Goal: Transaction & Acquisition: Obtain resource

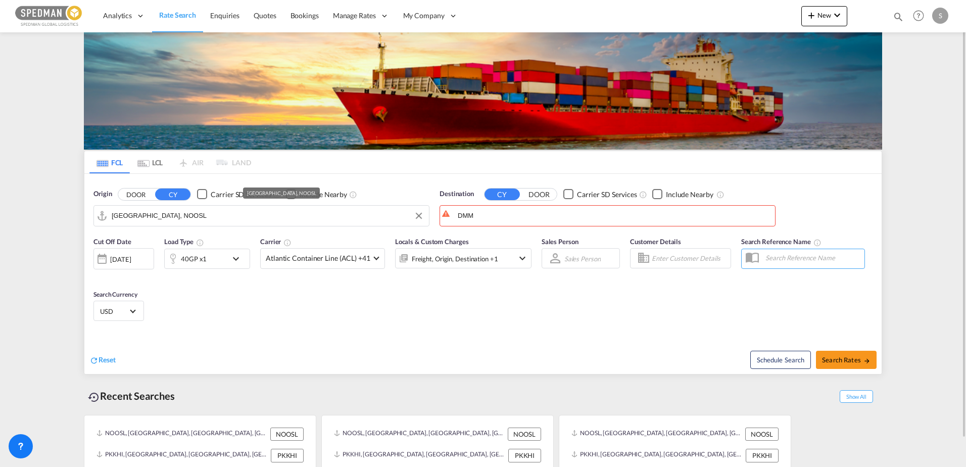
click at [165, 213] on input "[GEOGRAPHIC_DATA], NOOSL" at bounding box center [268, 215] width 312 height 15
click at [486, 215] on input "DMM" at bounding box center [614, 215] width 312 height 15
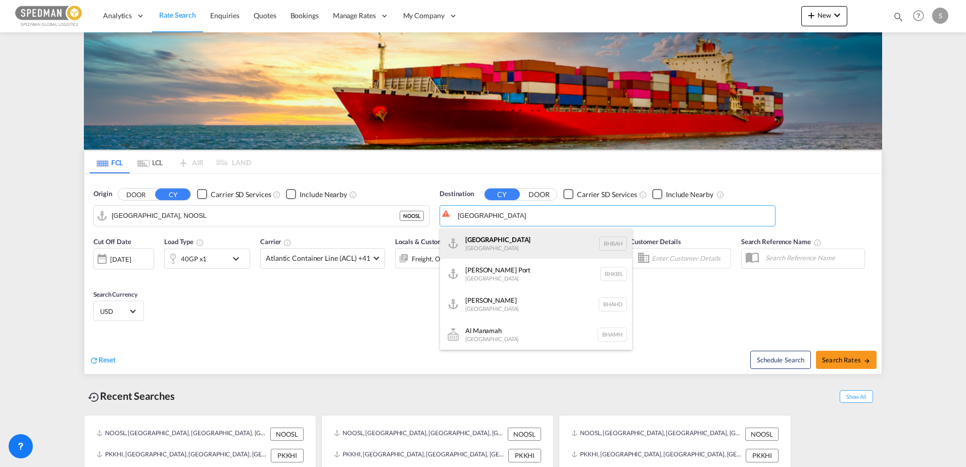
click at [487, 235] on div "Bahrain [GEOGRAPHIC_DATA] [GEOGRAPHIC_DATA]" at bounding box center [536, 243] width 192 height 30
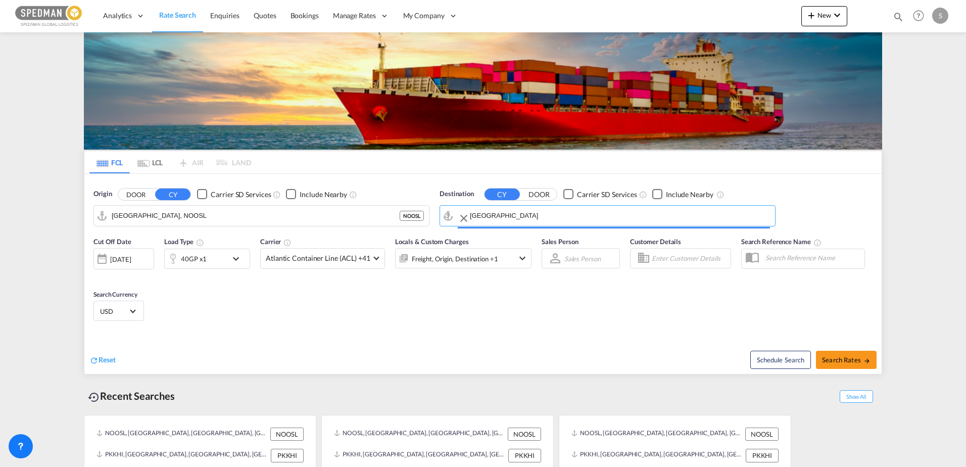
type input "[GEOGRAPHIC_DATA], BHBAH"
click at [840, 358] on span "Search Rates" at bounding box center [846, 360] width 49 height 8
type input "NOOSL to BHBAH / [DATE]"
